Goal: Transaction & Acquisition: Book appointment/travel/reservation

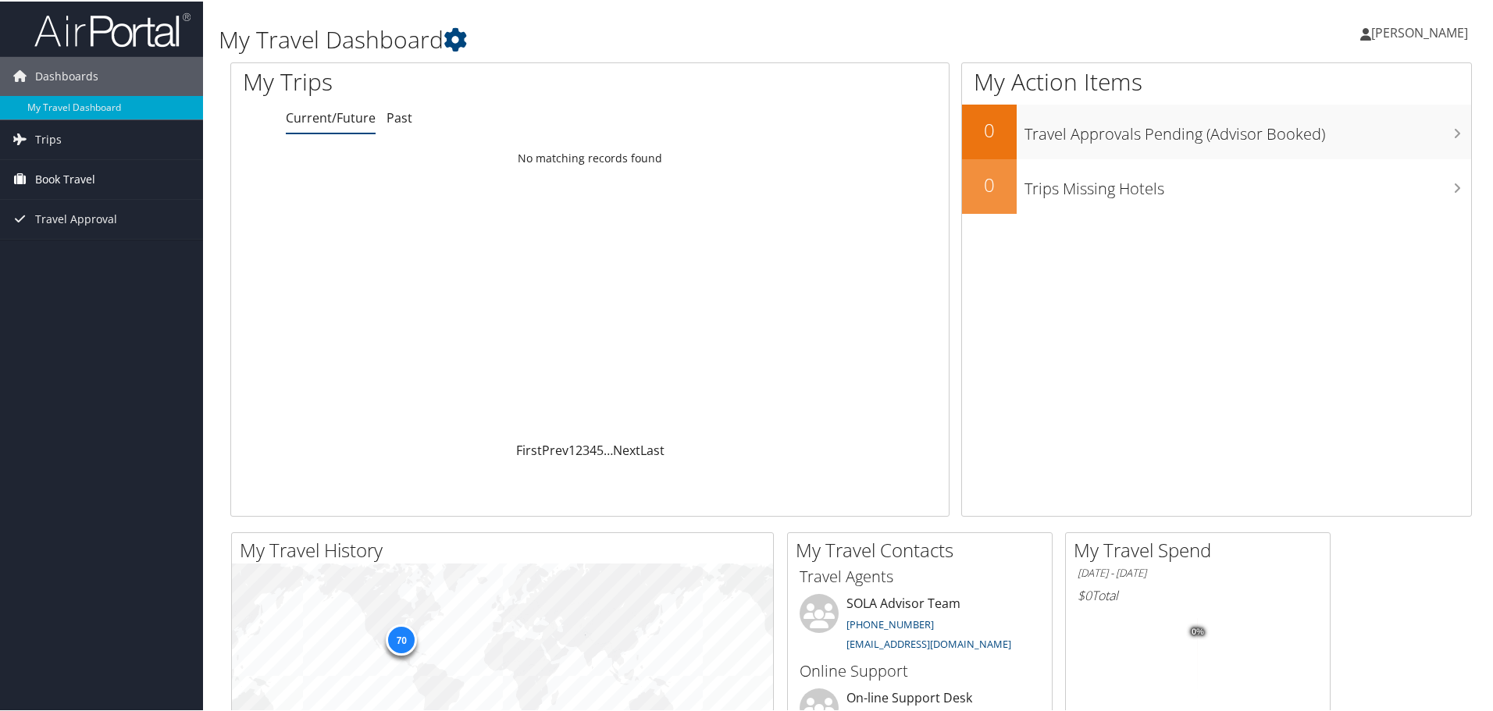
click at [56, 180] on span "Book Travel" at bounding box center [65, 178] width 60 height 39
click at [66, 236] on link "Book/Manage Online Trips" at bounding box center [101, 232] width 203 height 23
